Goal: Navigation & Orientation: Find specific page/section

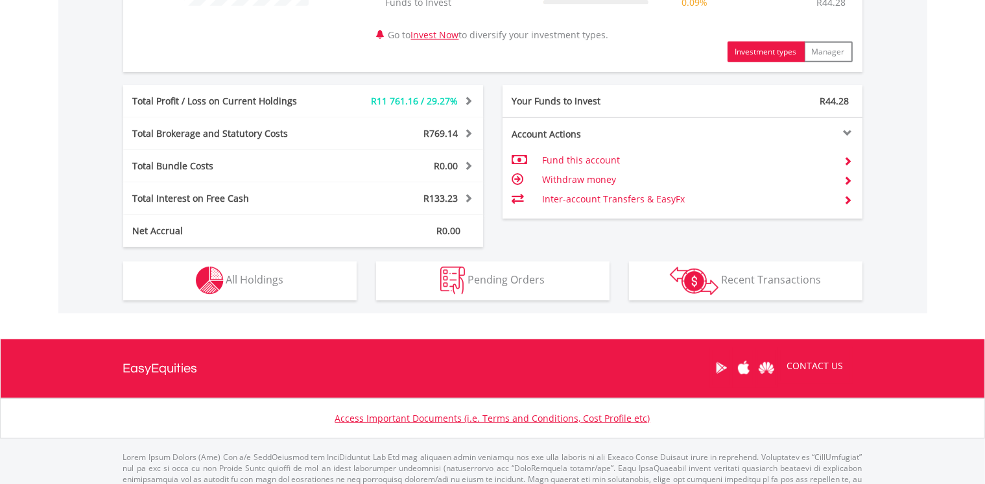
scroll to position [633, 0]
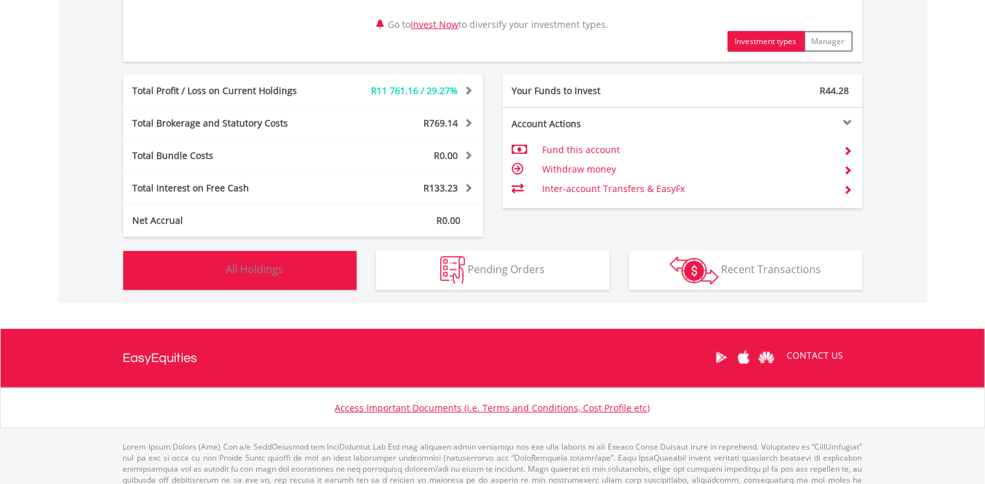
click at [300, 263] on button "Holdings All Holdings" at bounding box center [239, 270] width 233 height 39
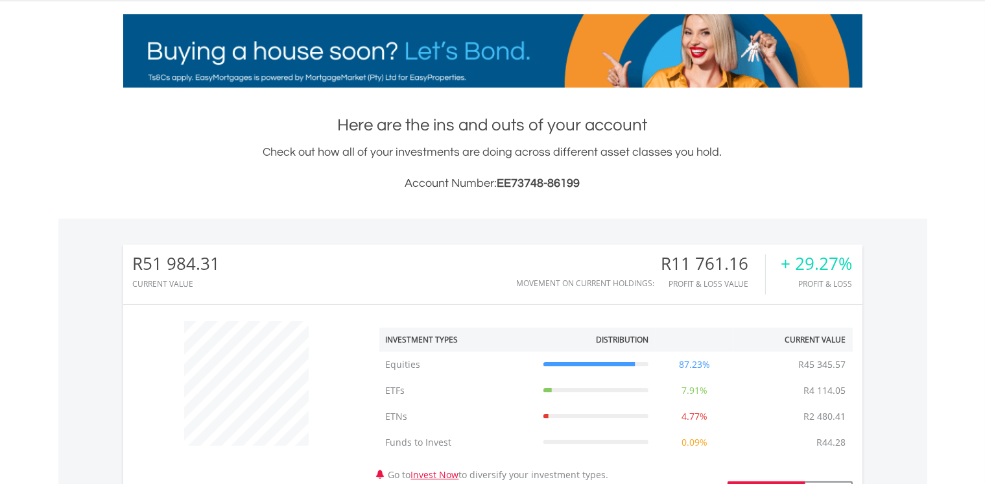
scroll to position [0, 0]
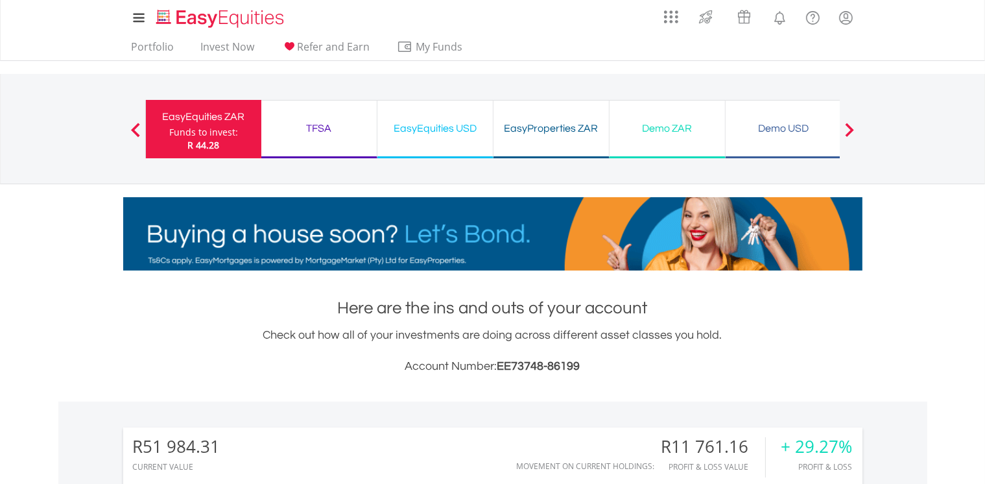
click at [482, 132] on div "EasyEquities USD" at bounding box center [435, 128] width 100 height 18
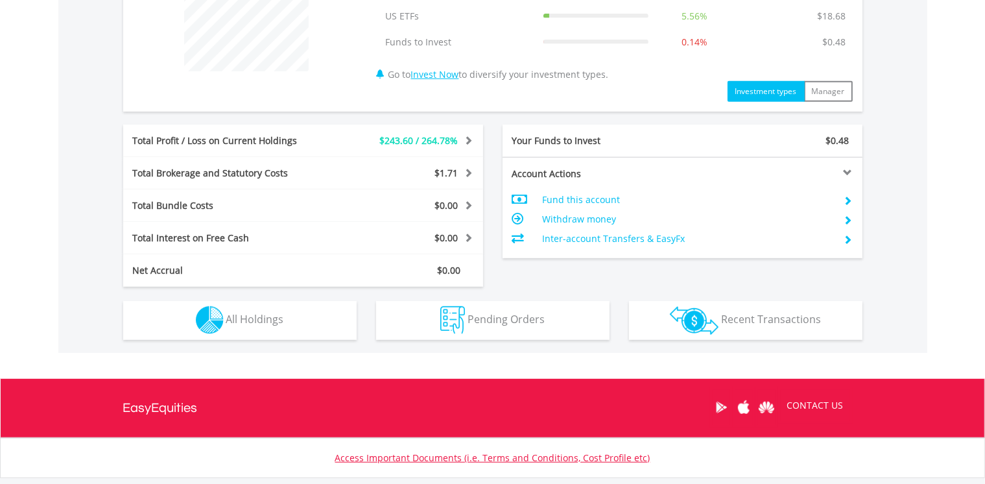
scroll to position [628, 0]
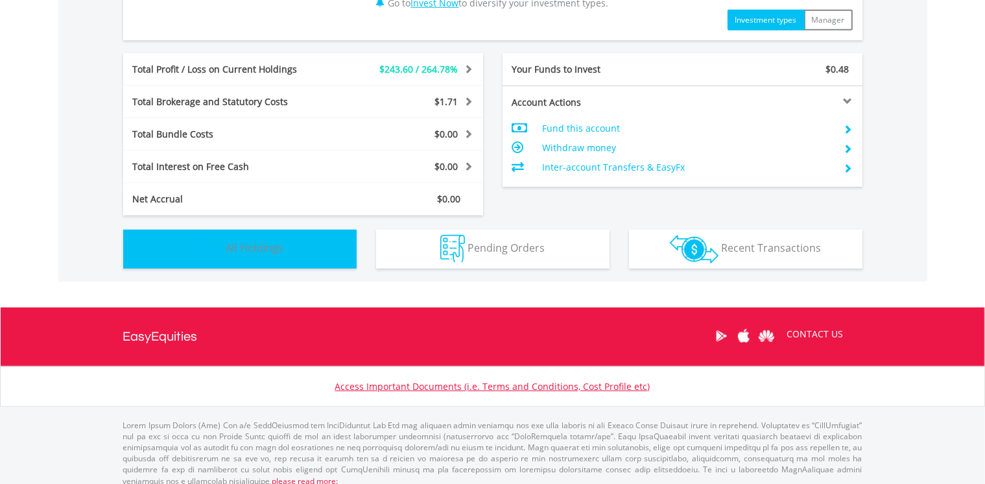
click at [265, 254] on button "Holdings All Holdings" at bounding box center [239, 249] width 233 height 39
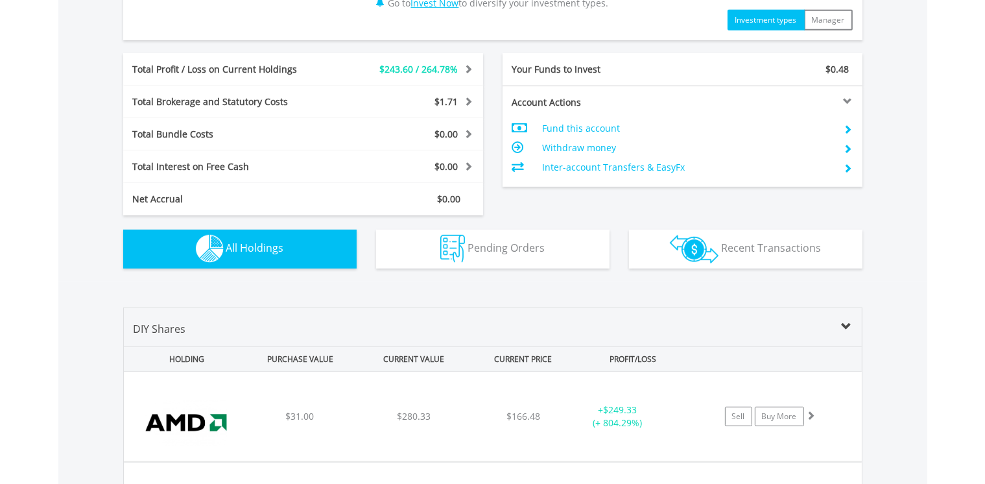
scroll to position [934, 0]
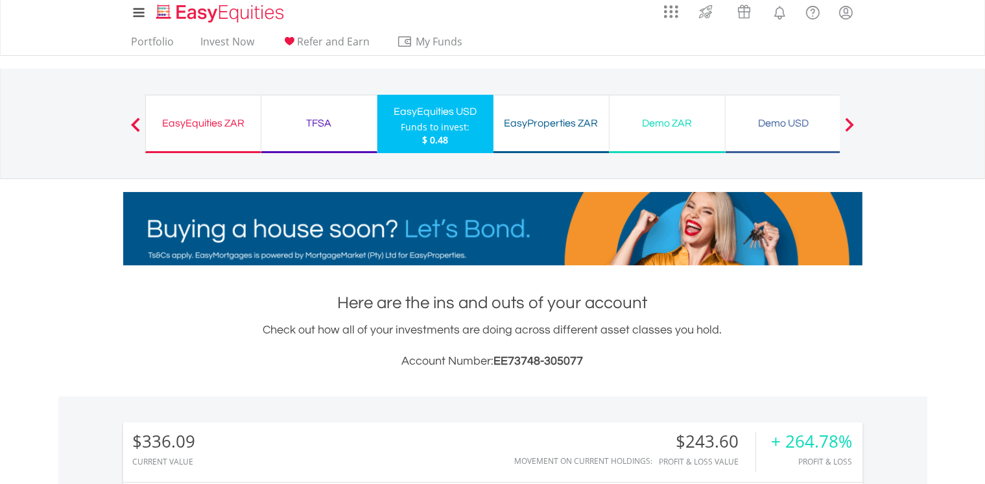
scroll to position [0, 0]
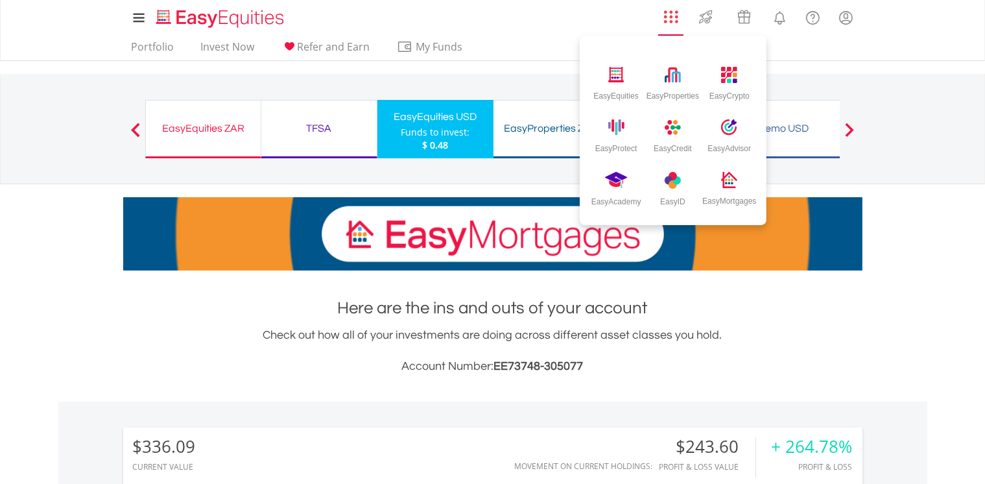
click at [682, 12] on link "AppsGrid" at bounding box center [671, 13] width 31 height 21
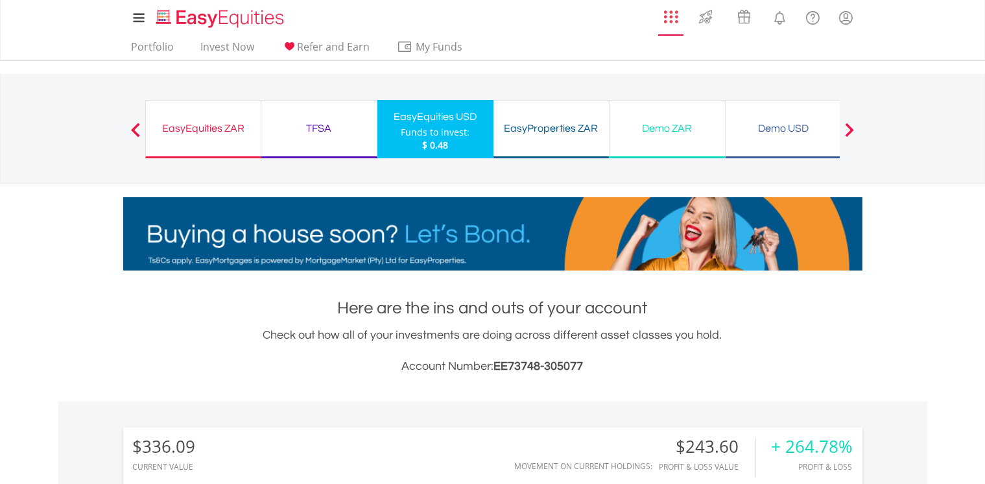
click at [674, 4] on link "AppsGrid" at bounding box center [671, 13] width 31 height 21
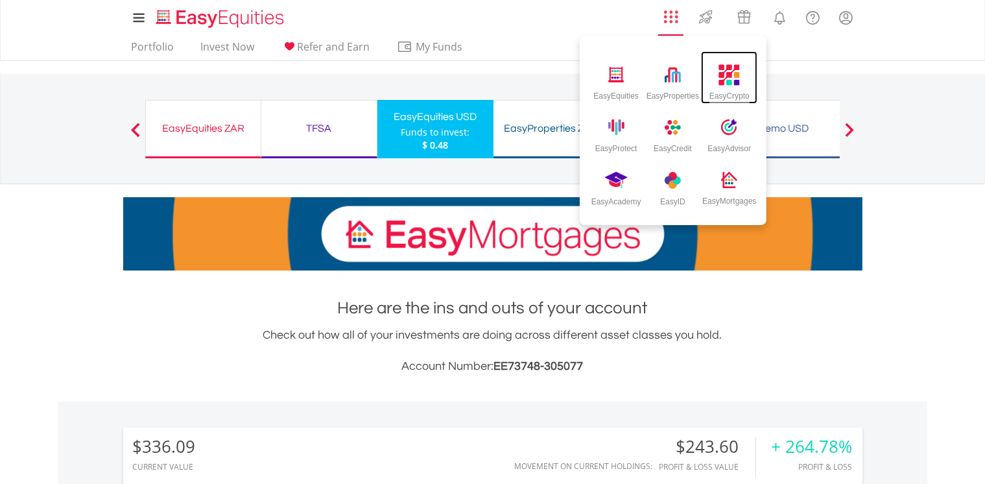
click at [714, 65] on div "EasyCrypto" at bounding box center [729, 77] width 56 height 53
